Goal: Find specific fact: Find specific fact

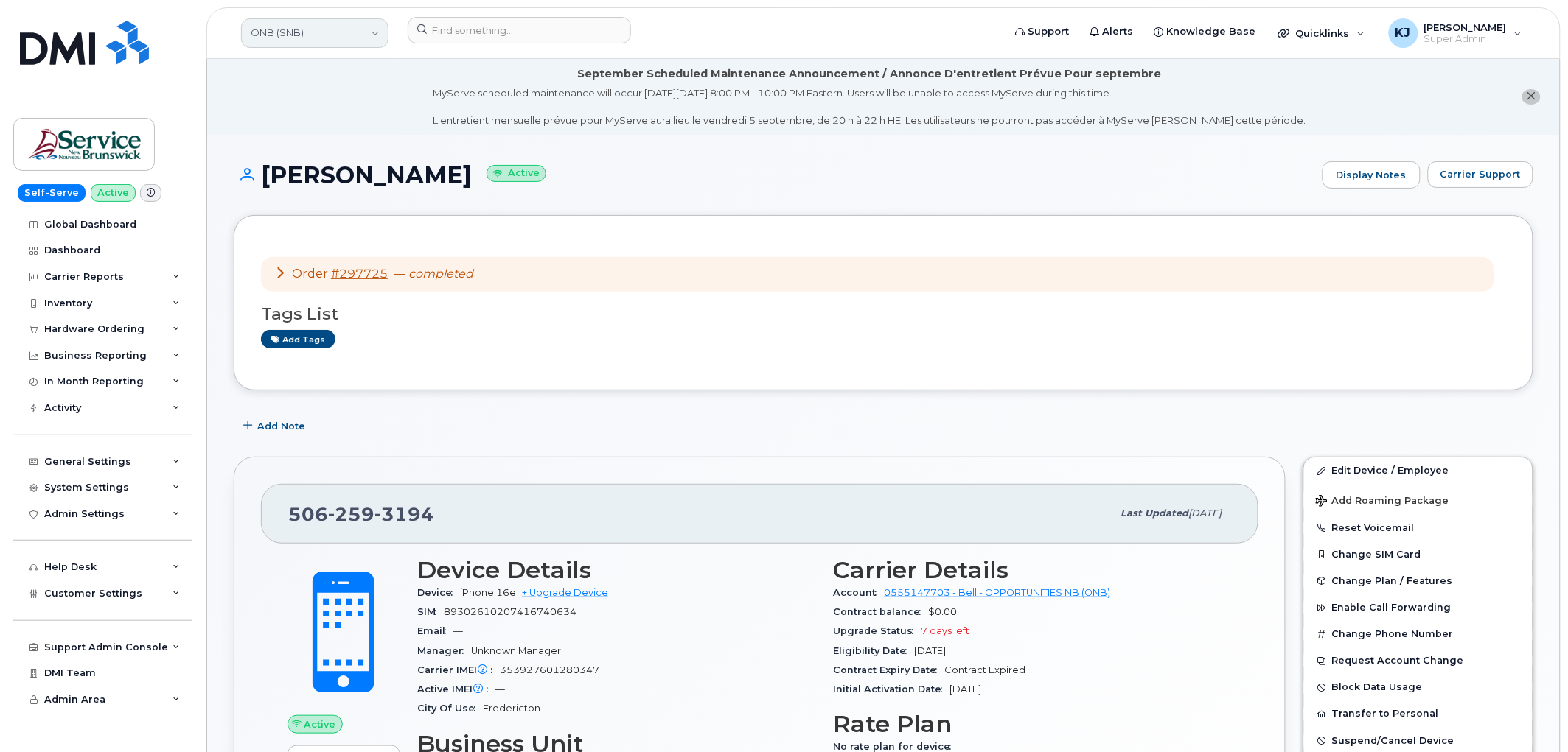
drag, startPoint x: 284, startPoint y: 32, endPoint x: 299, endPoint y: 41, distance: 17.5
click at [284, 32] on link "ONB (SNB)" at bounding box center [315, 33] width 148 height 30
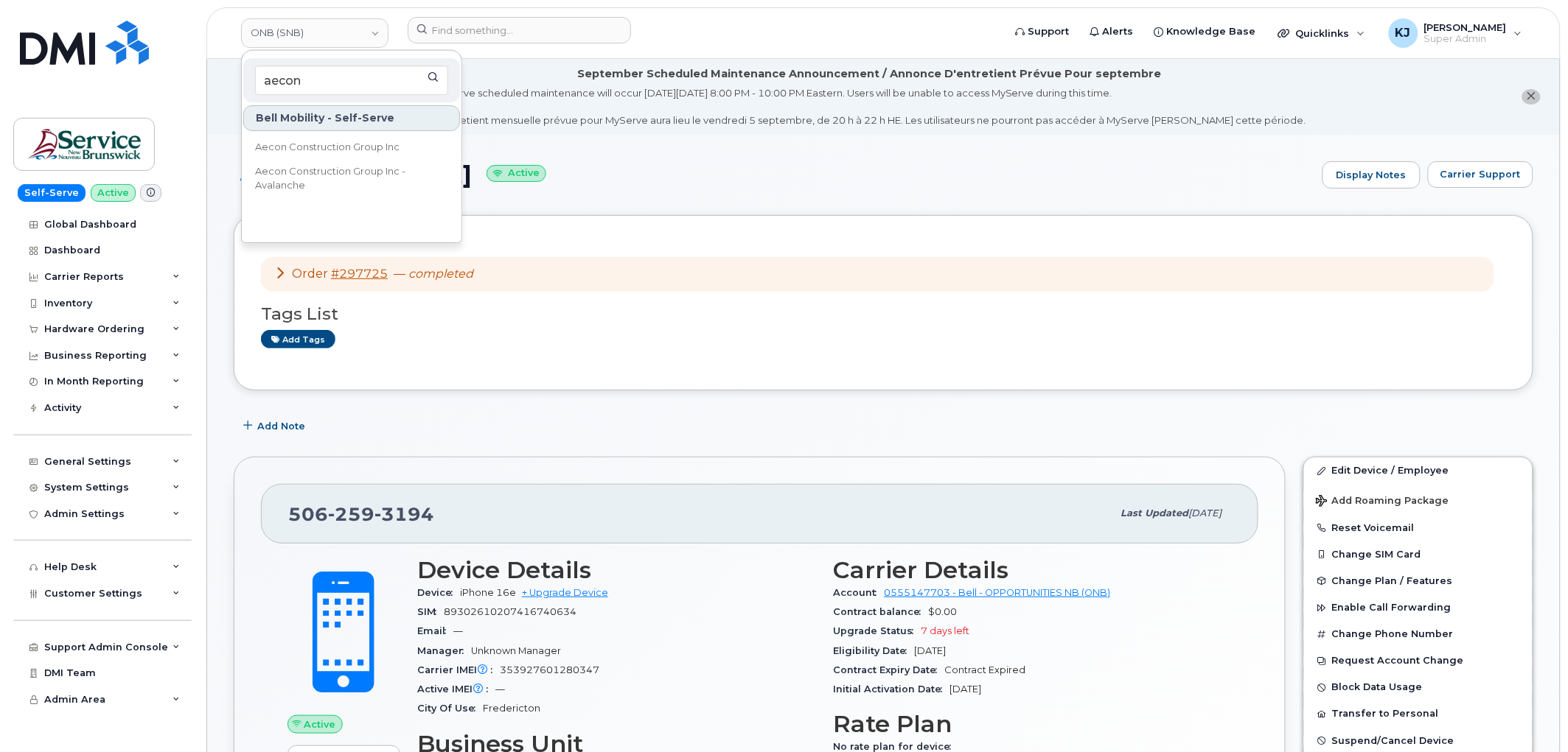
type input "aecon"
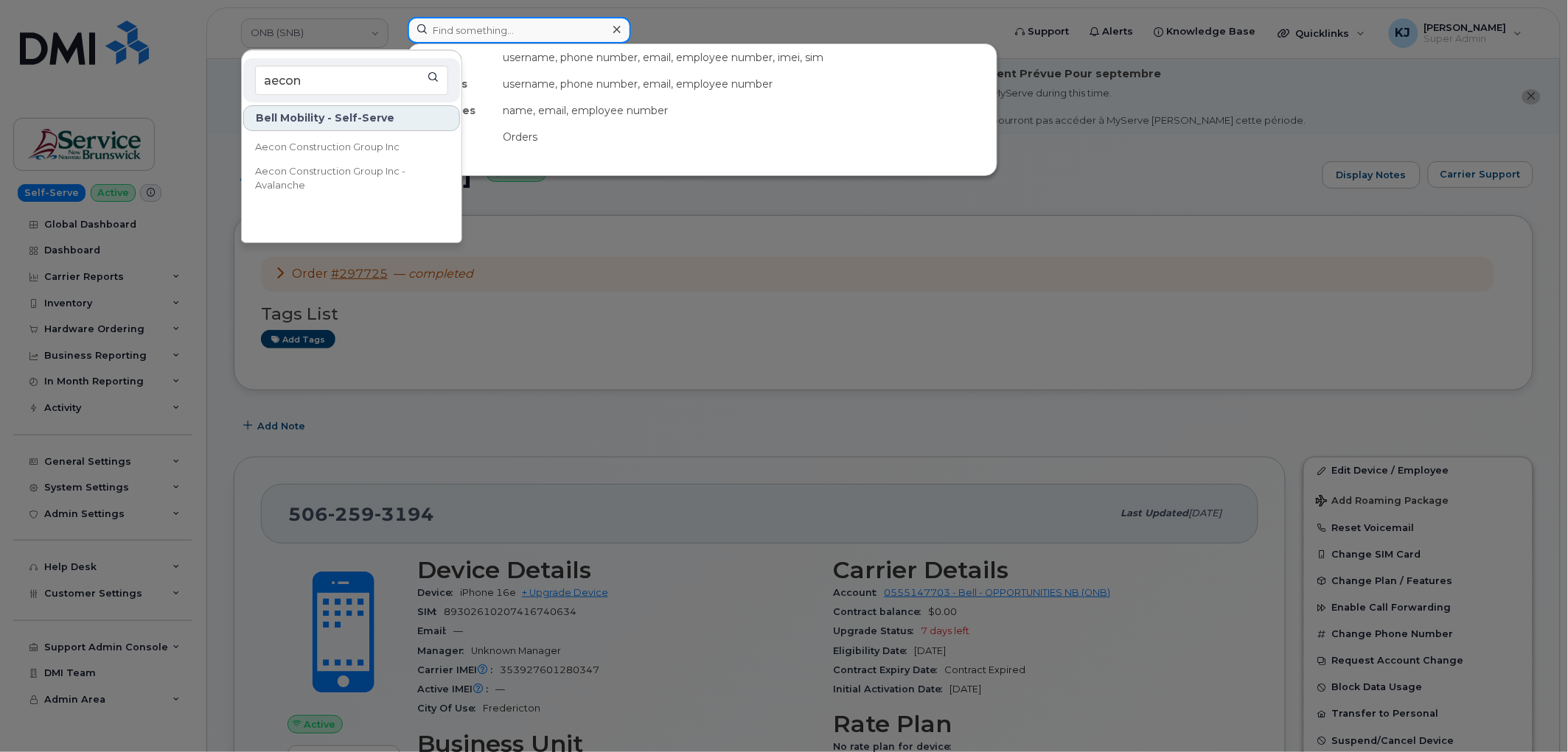
click at [478, 20] on input at bounding box center [520, 30] width 224 height 26
paste input "299888"
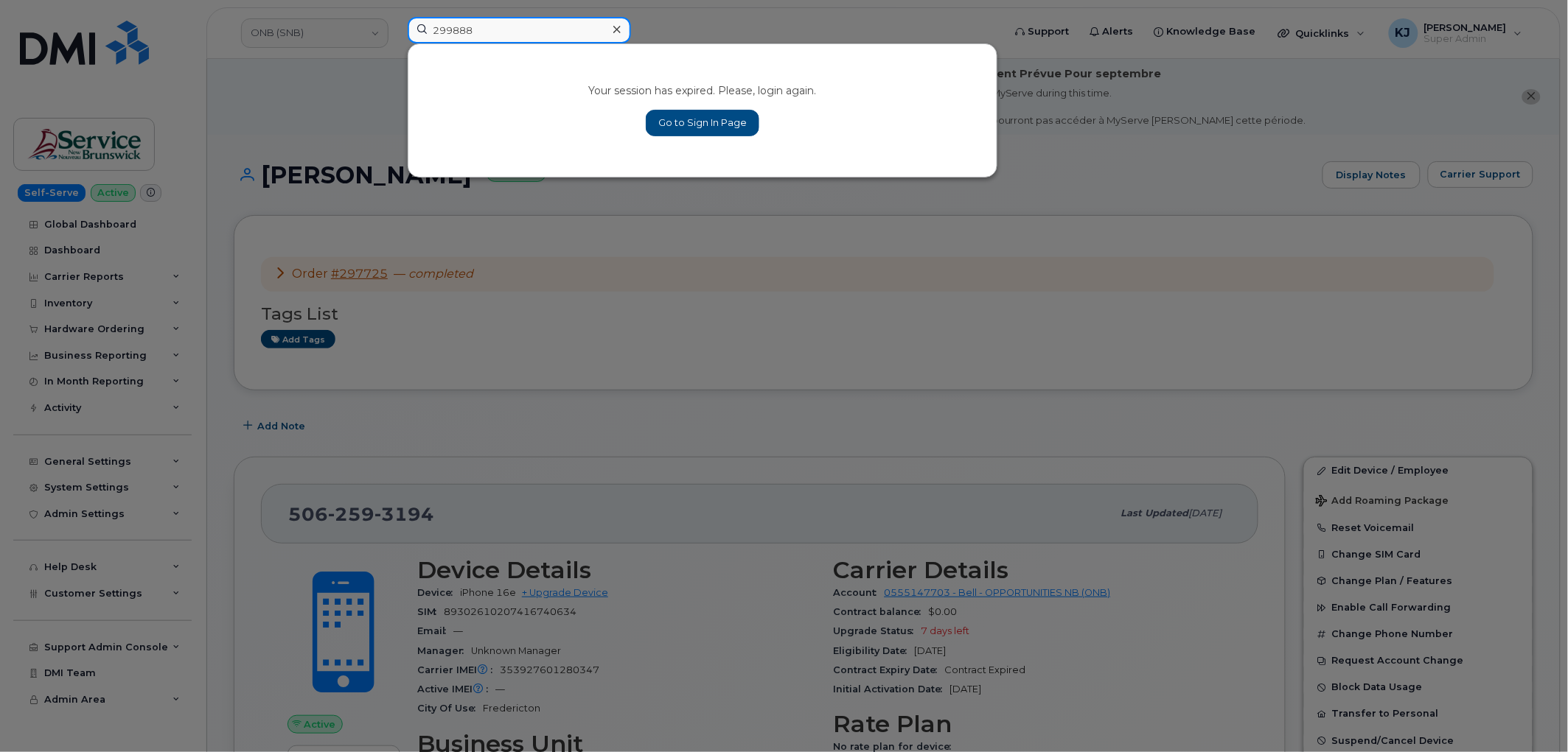
type input "299888"
click at [610, 30] on div at bounding box center [616, 29] width 21 height 21
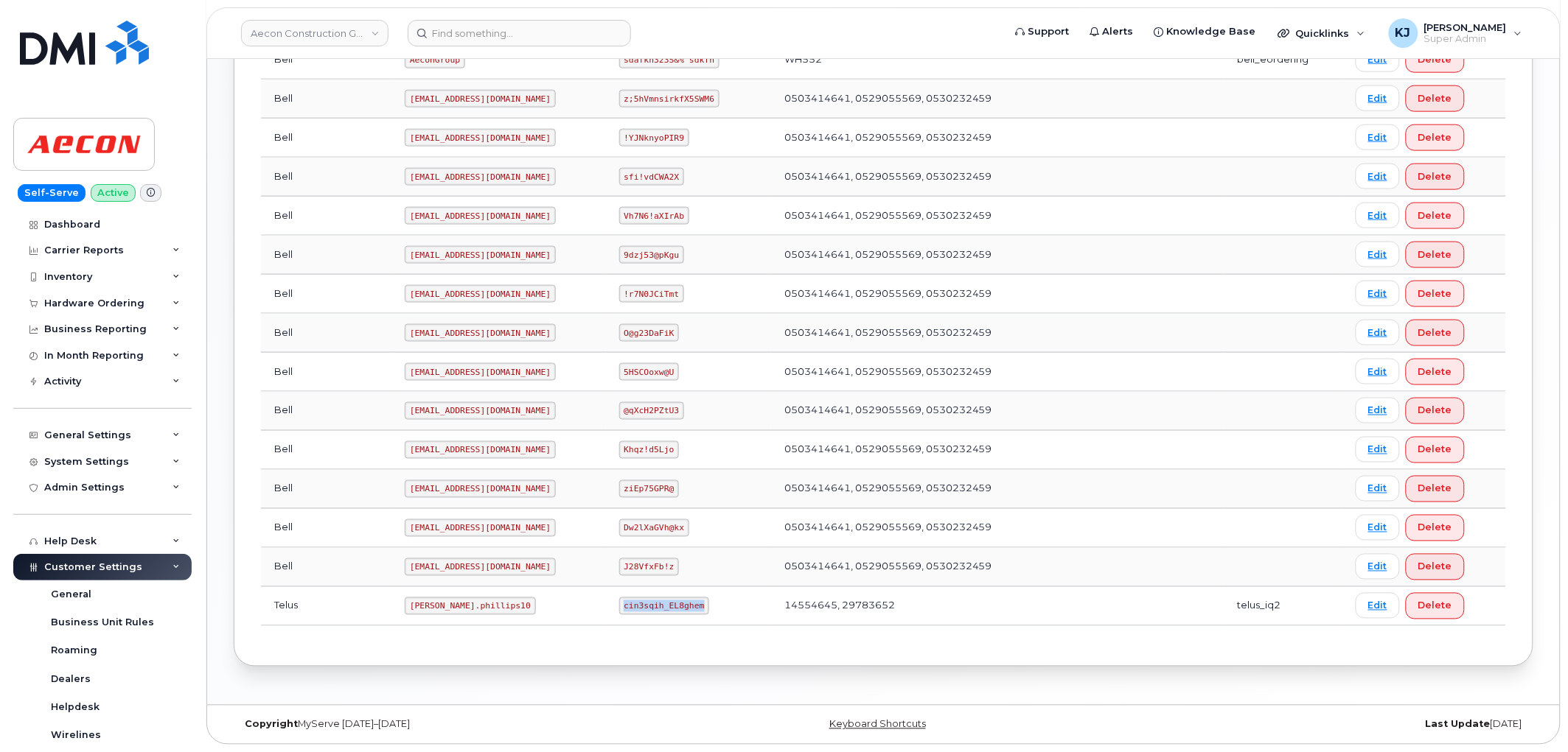
scroll to position [385, 0]
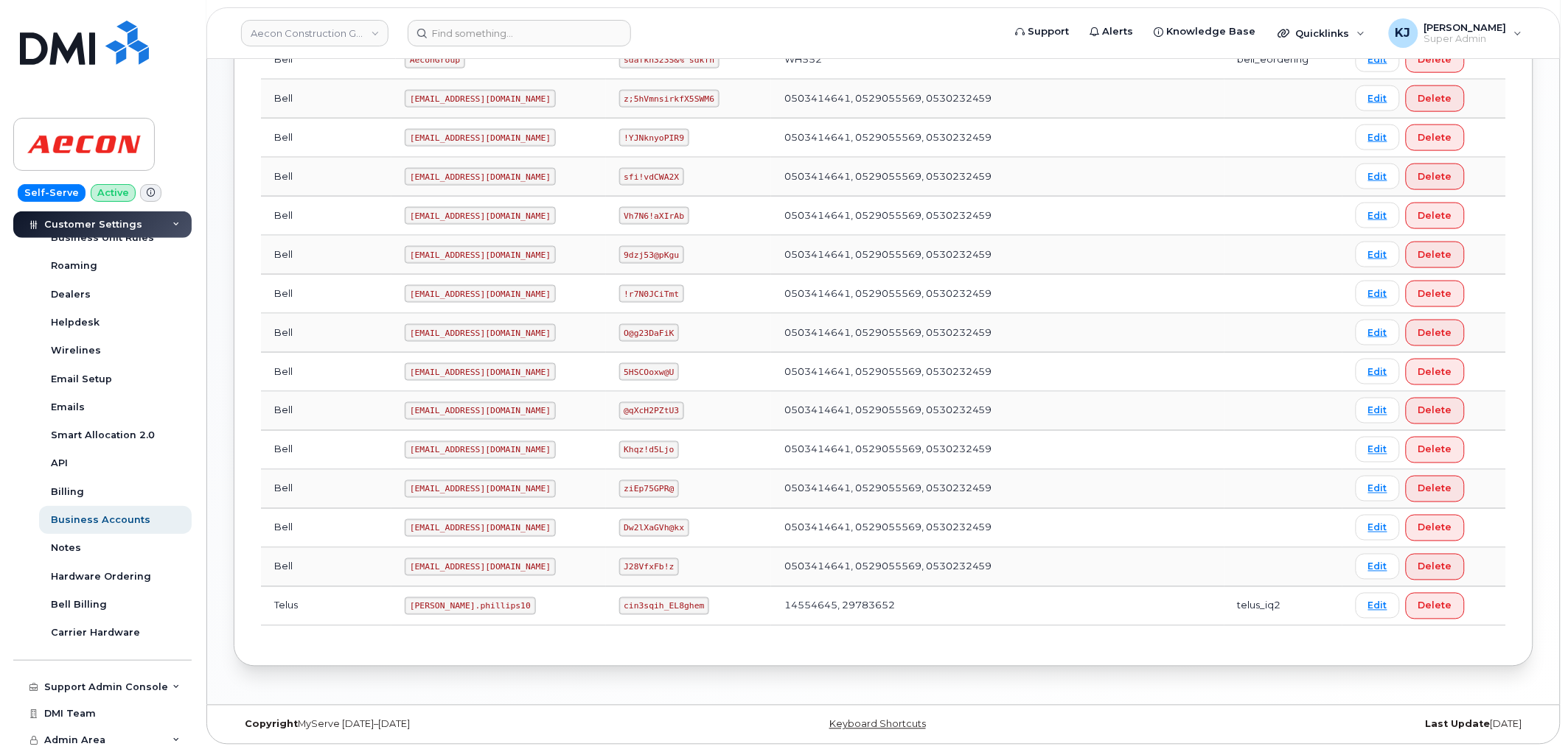
drag, startPoint x: 421, startPoint y: 610, endPoint x: 428, endPoint y: 608, distance: 7.3
drag, startPoint x: 428, startPoint y: 608, endPoint x: 437, endPoint y: 616, distance: 12.0
click at [437, 624] on td "[PERSON_NAME].phillips10" at bounding box center [498, 607] width 214 height 39
drag, startPoint x: 431, startPoint y: 604, endPoint x: 355, endPoint y: 598, distance: 76.2
click at [404, 598] on code "[PERSON_NAME].phillips10" at bounding box center [470, 606] width 131 height 18
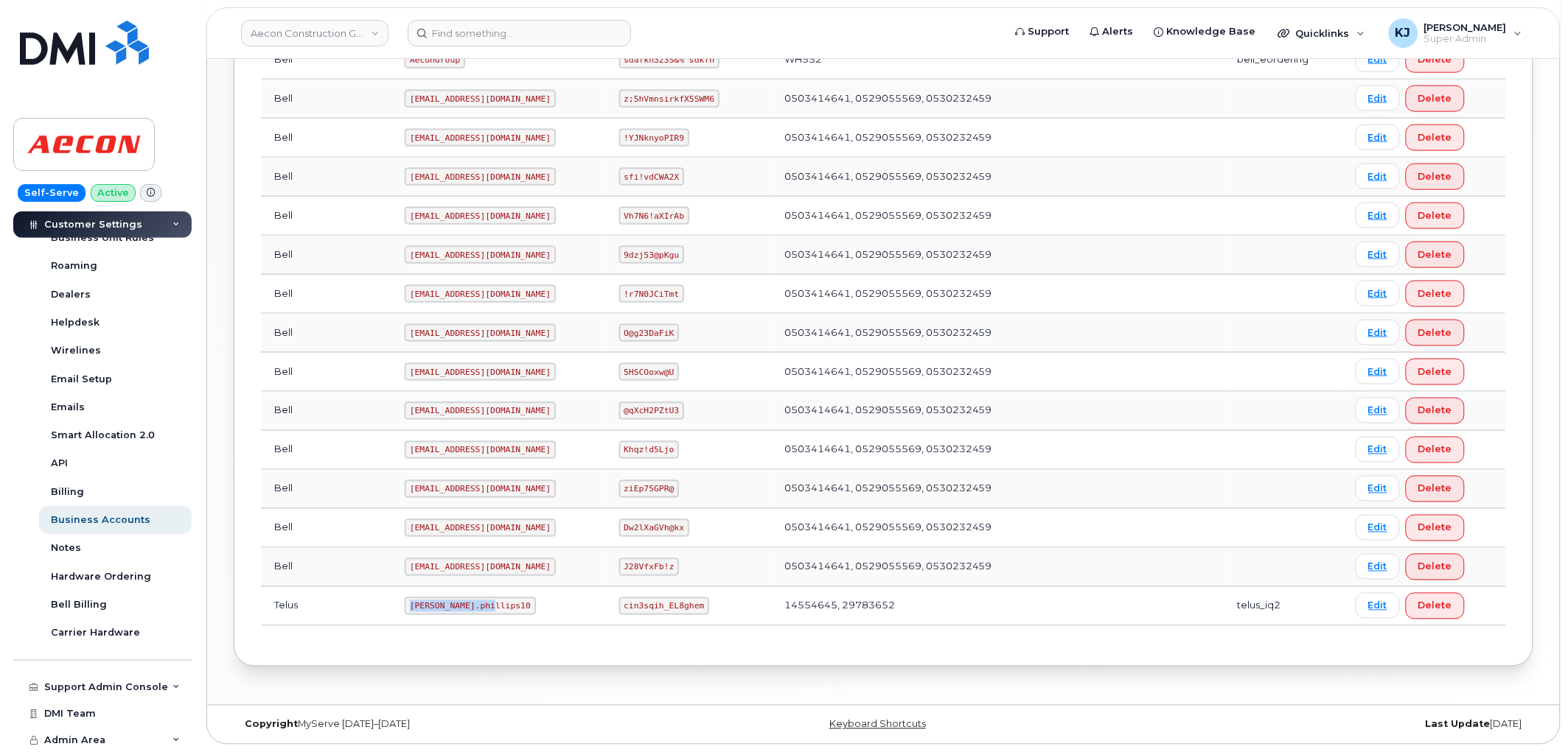
copy code "[PERSON_NAME].phillips10"
drag, startPoint x: 602, startPoint y: 604, endPoint x: 686, endPoint y: 604, distance: 84.0
click at [686, 604] on td "cin3sqih_EL8ghem" at bounding box center [688, 607] width 166 height 39
copy code "cin3sqih_EL8ghem"
